Goal: Navigation & Orientation: Find specific page/section

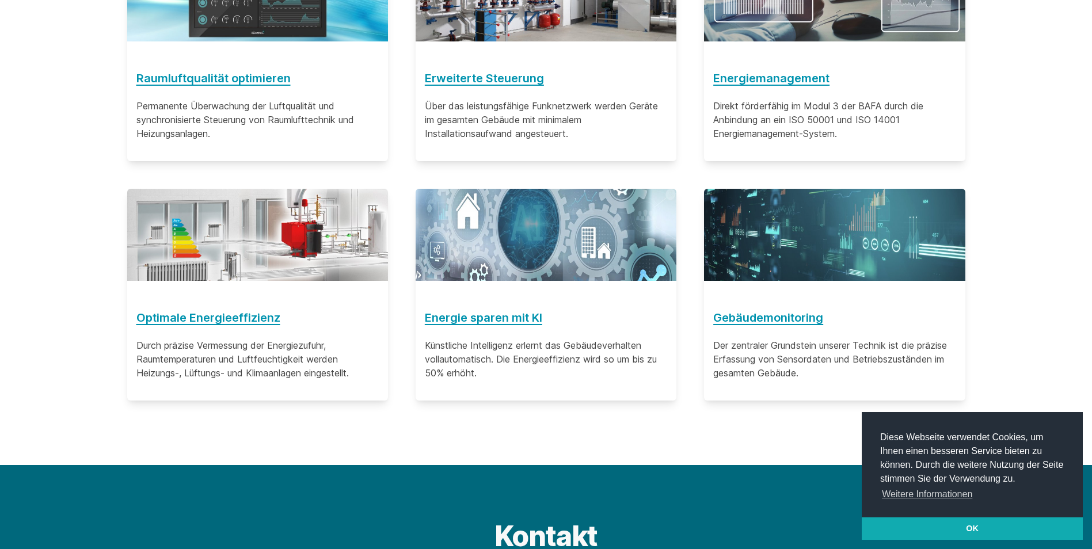
scroll to position [1005, 0]
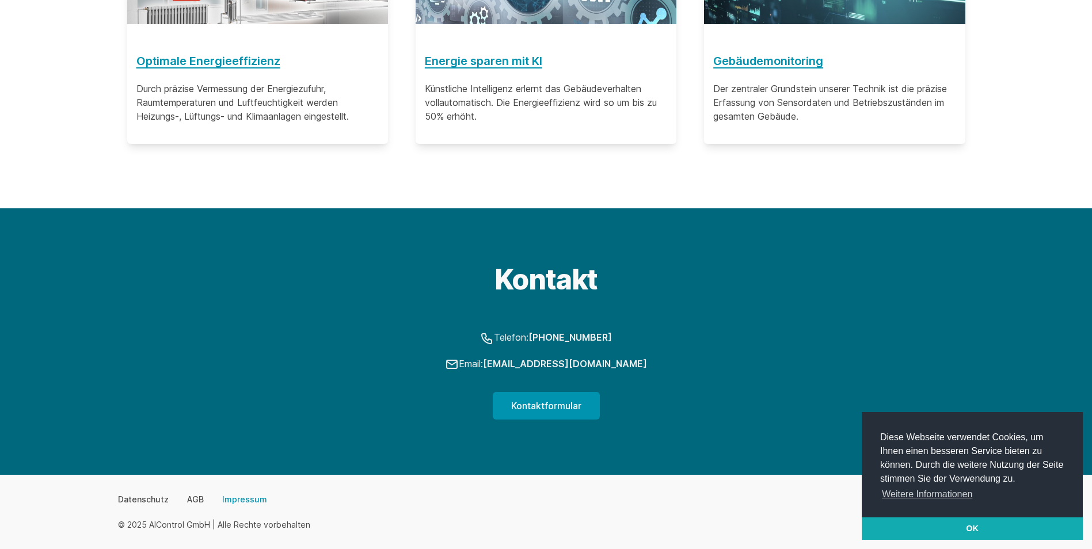
click at [245, 500] on link "Impressum" at bounding box center [244, 500] width 45 height 12
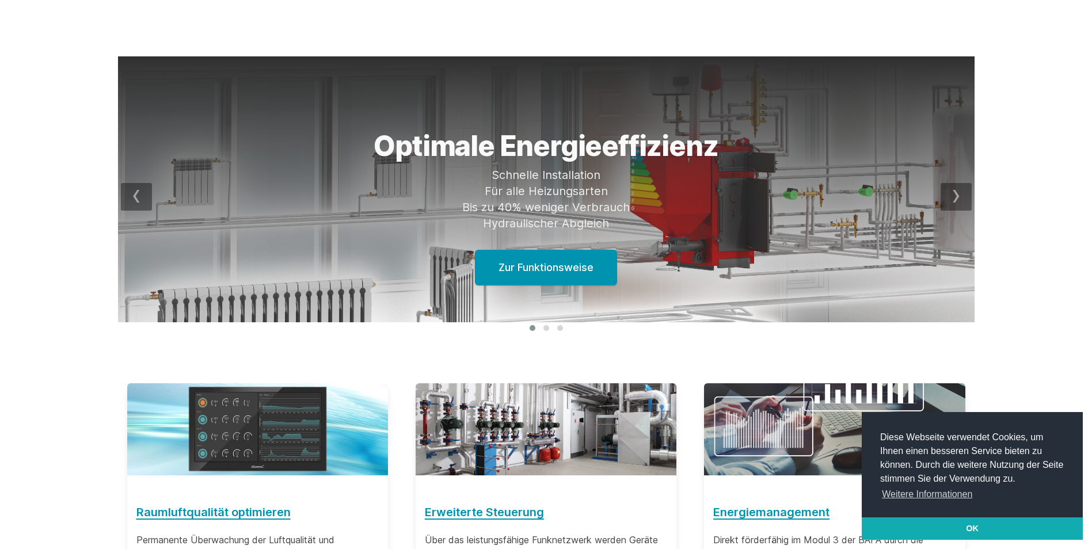
scroll to position [0, 0]
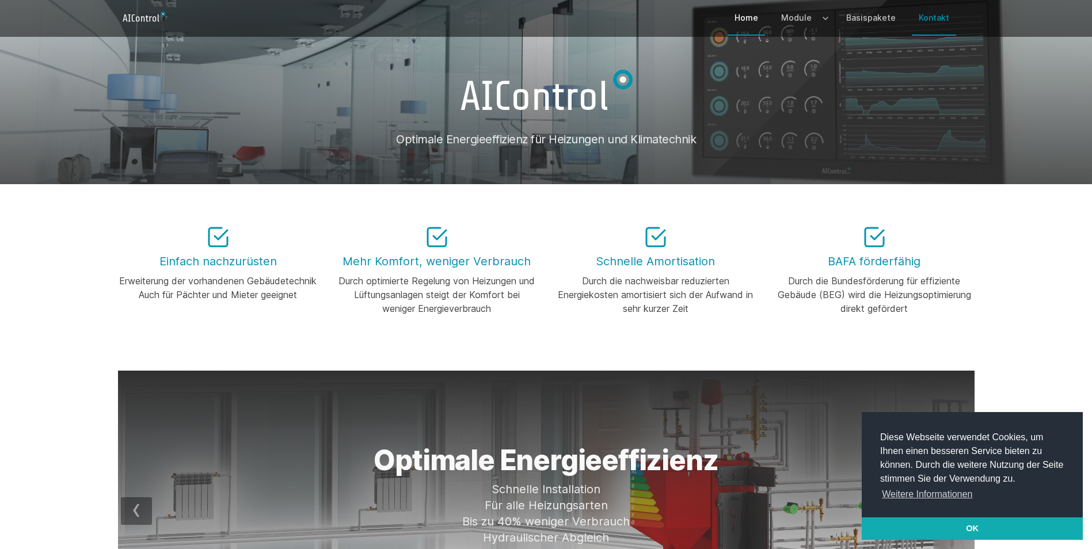
click at [933, 20] on link "Kontakt" at bounding box center [934, 17] width 44 height 33
click at [969, 528] on link "OK" at bounding box center [972, 528] width 221 height 23
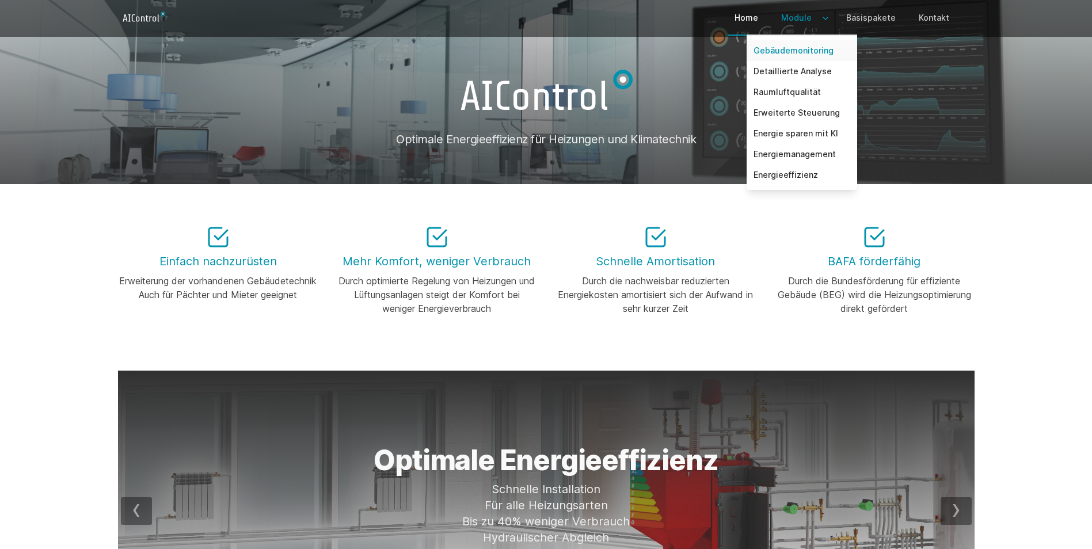
click at [792, 53] on link "Gebäudemonitoring" at bounding box center [802, 50] width 111 height 21
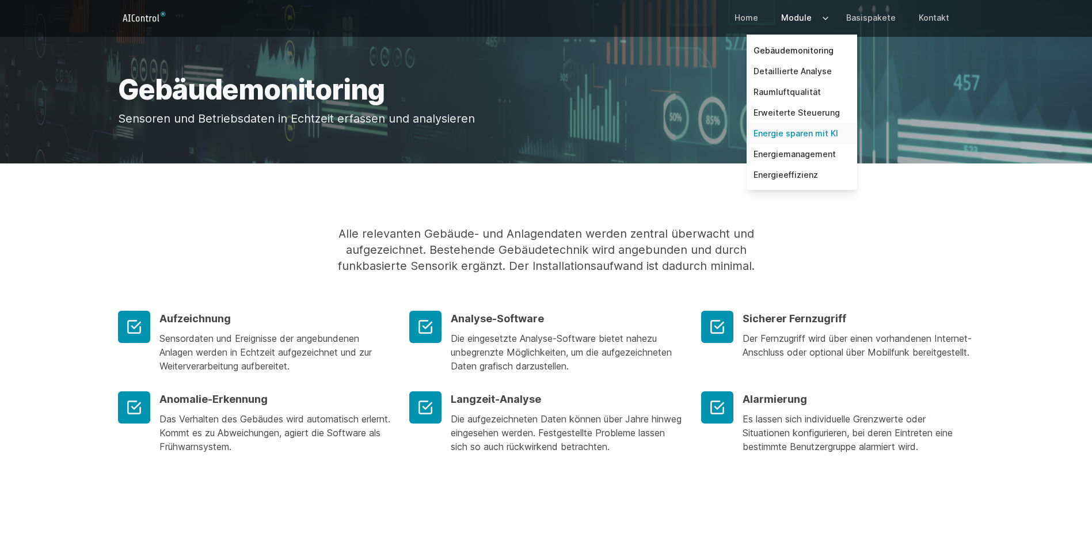
click at [782, 135] on link "Energie sparen mit KI" at bounding box center [802, 133] width 111 height 21
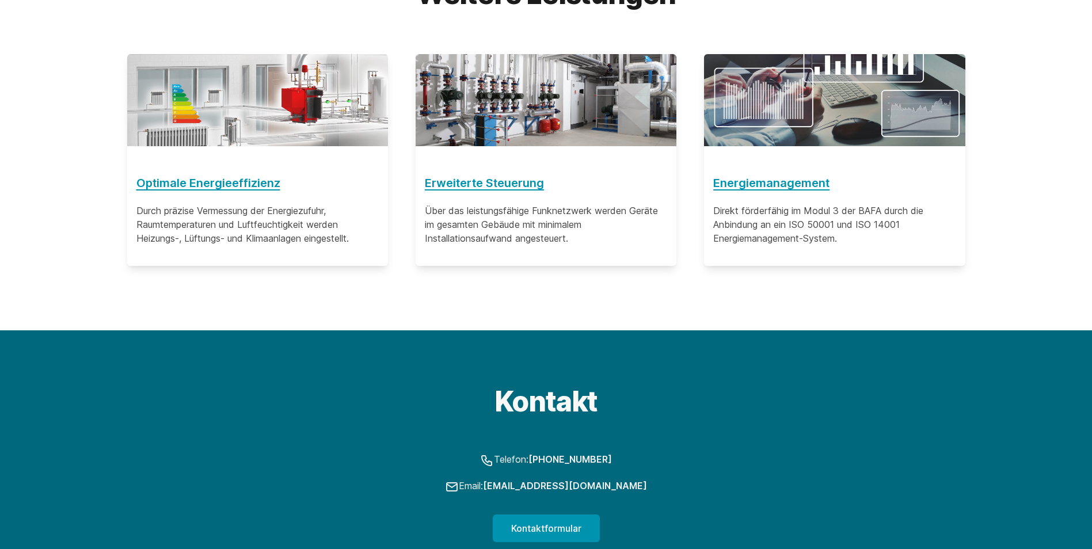
scroll to position [2878, 0]
